Goal: Obtain resource: Download file/media

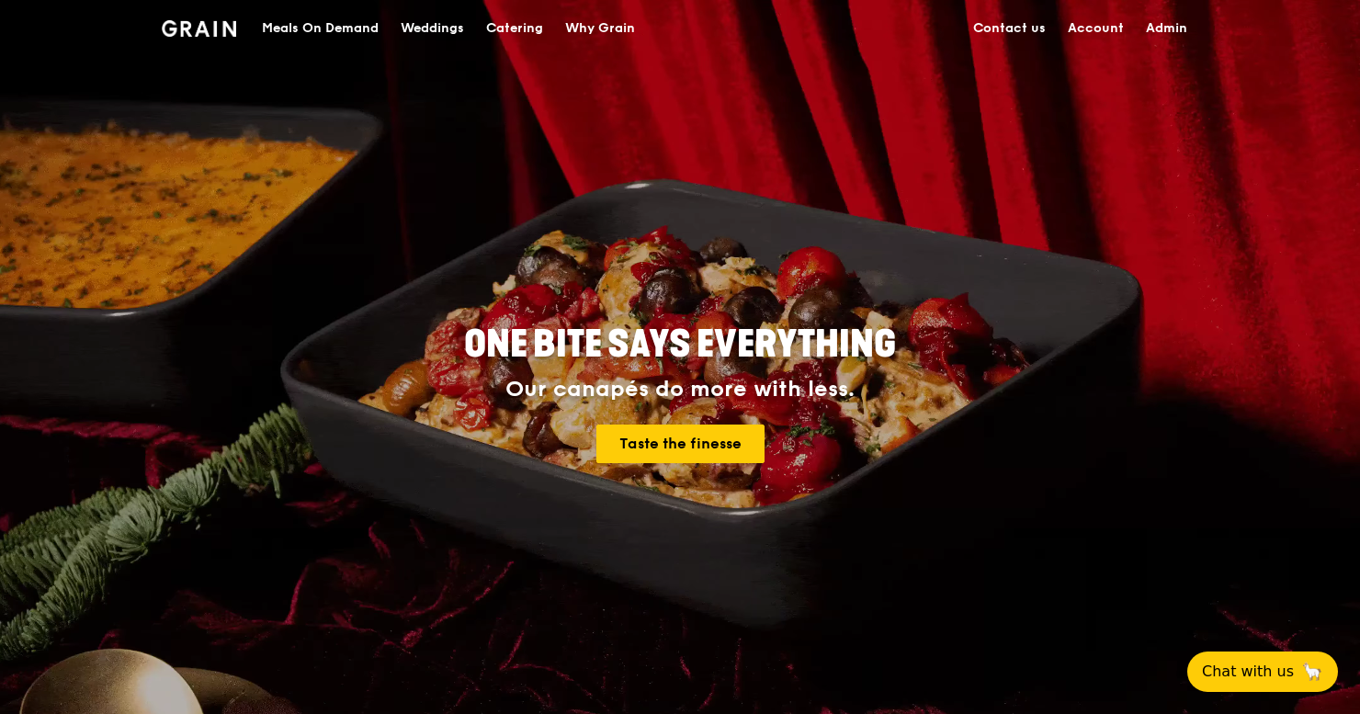
click at [211, 30] on img at bounding box center [199, 28] width 74 height 17
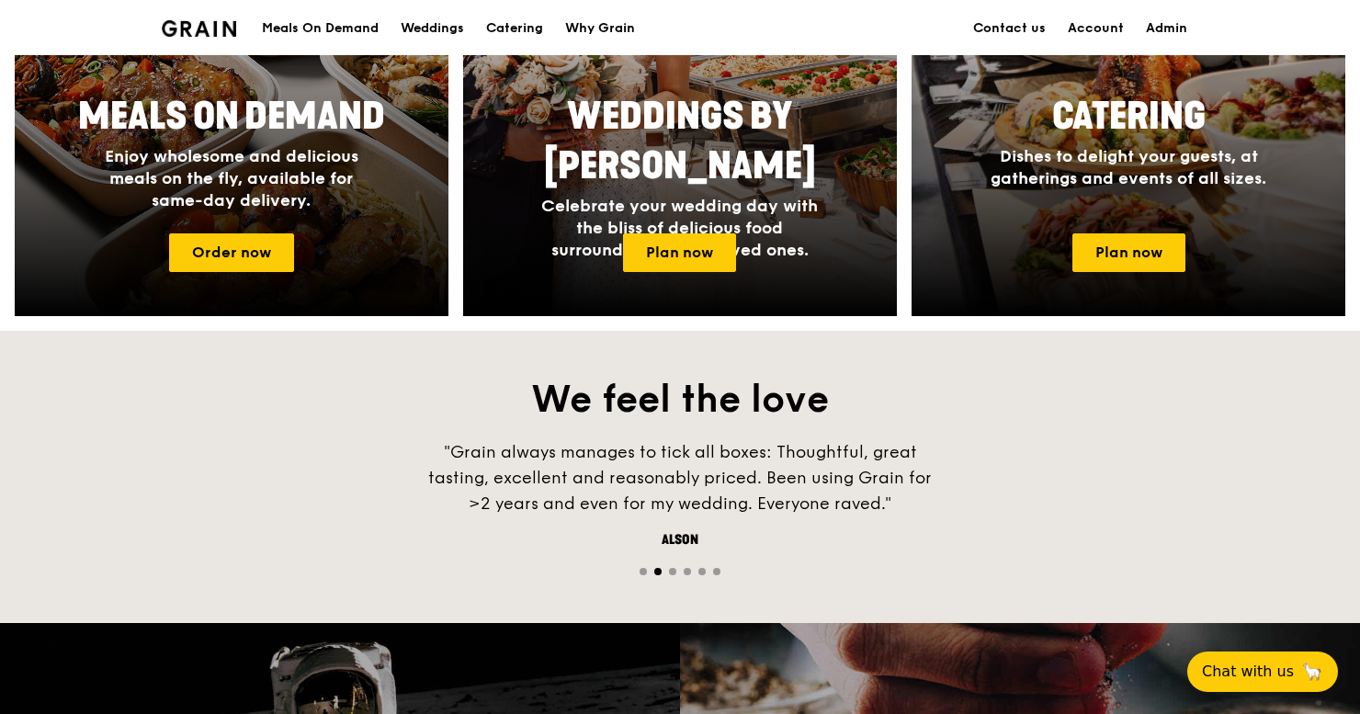
scroll to position [866, 0]
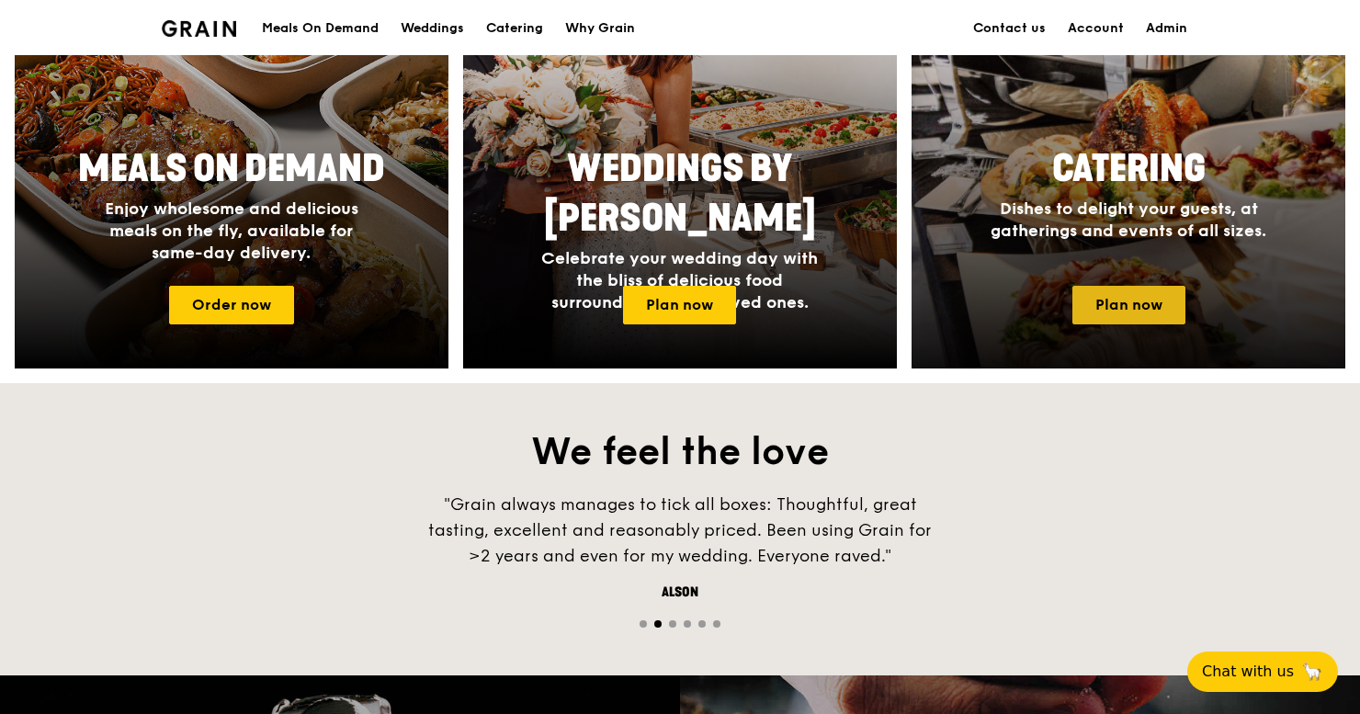
click at [1106, 304] on link "Plan now" at bounding box center [1128, 305] width 113 height 39
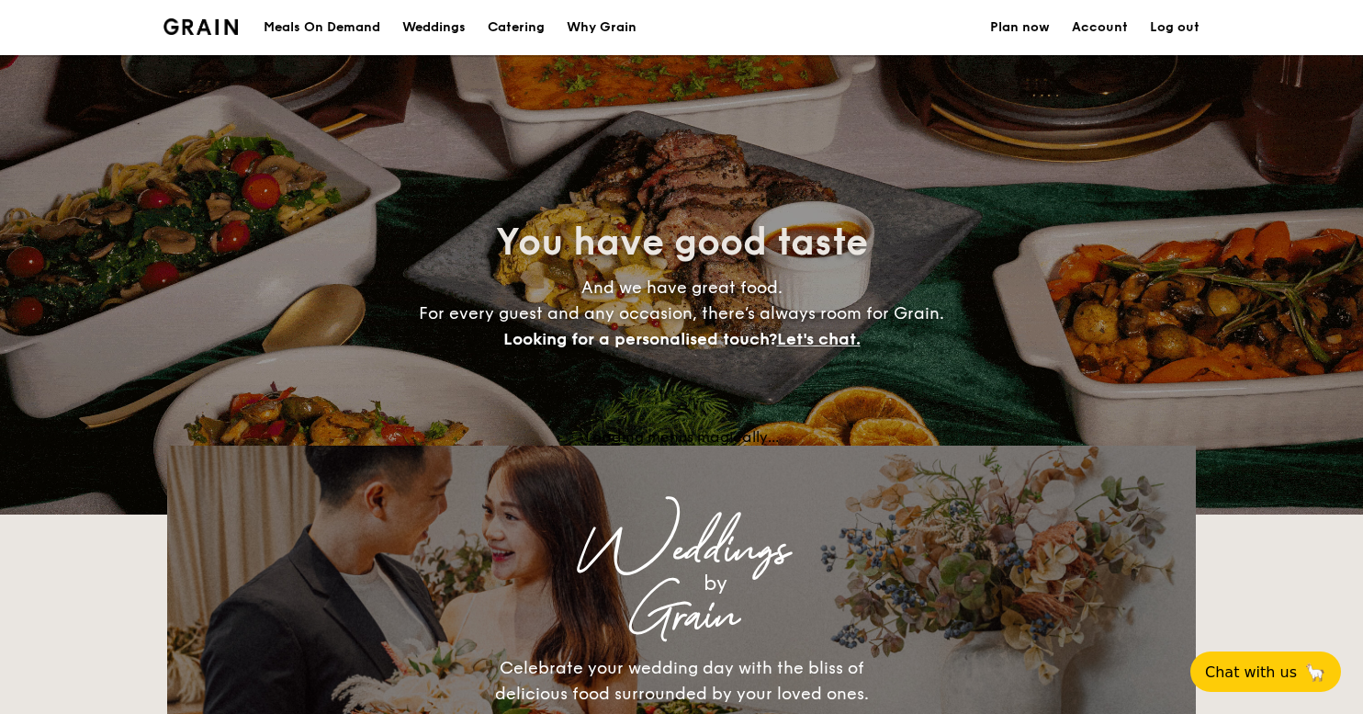
select select
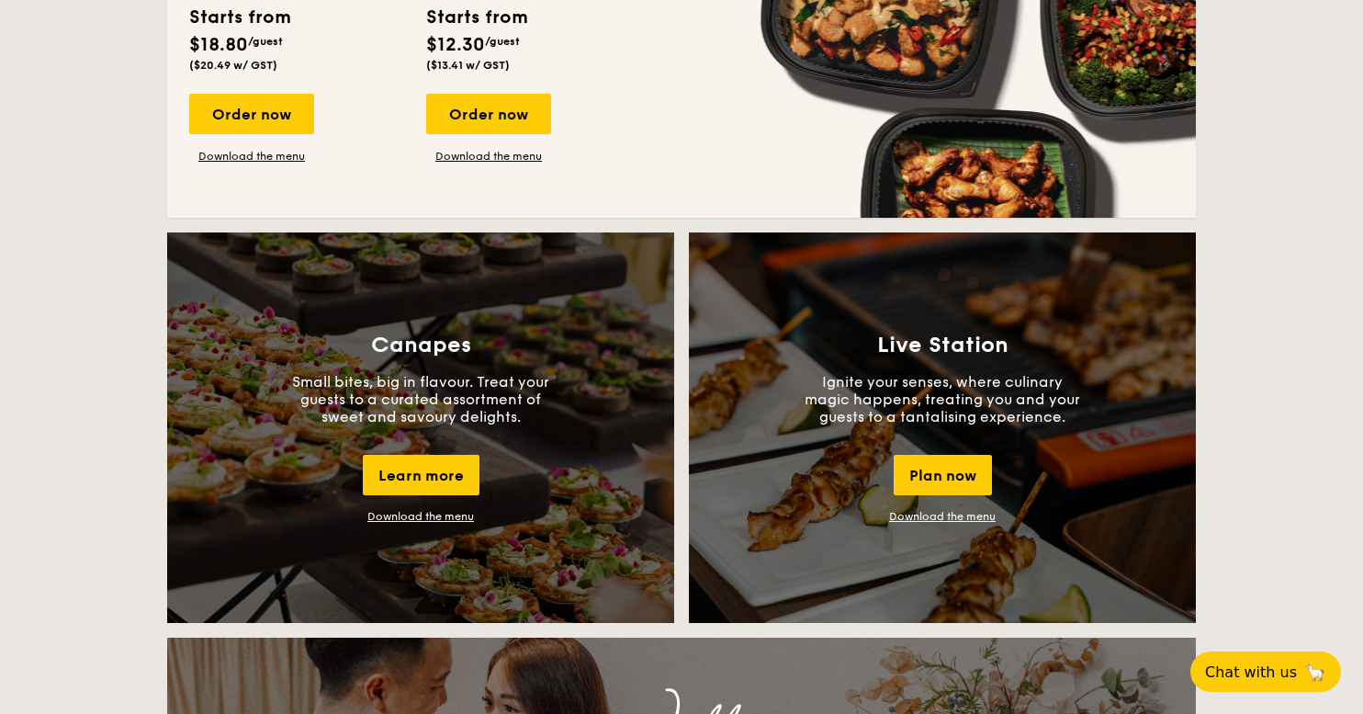
scroll to position [1412, 0]
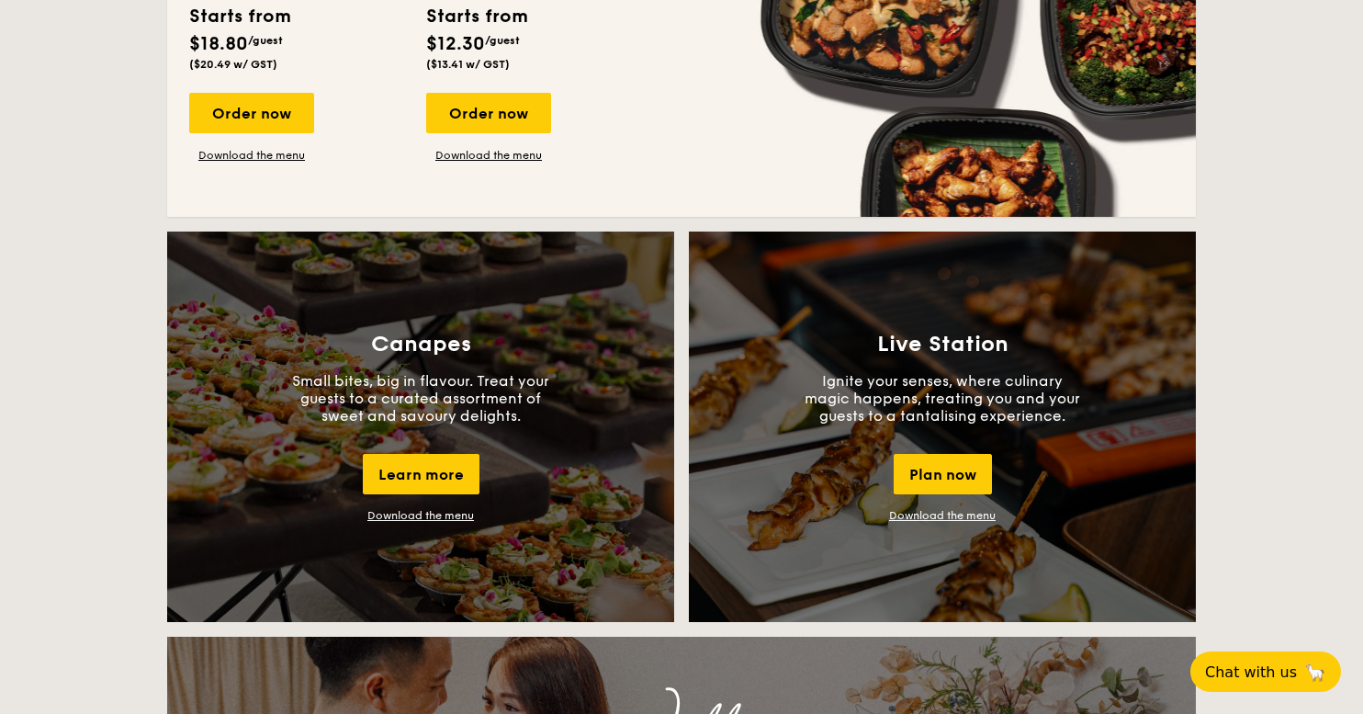
click at [459, 519] on link "Download the menu" at bounding box center [420, 515] width 107 height 13
